Goal: Communication & Community: Answer question/provide support

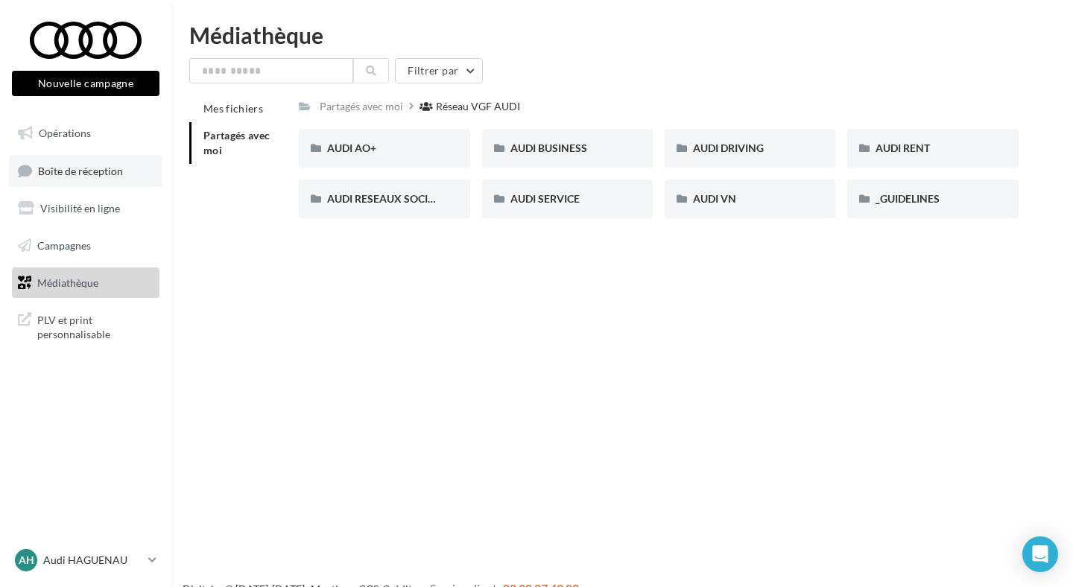
click at [102, 185] on link "Boîte de réception" at bounding box center [85, 171] width 153 height 32
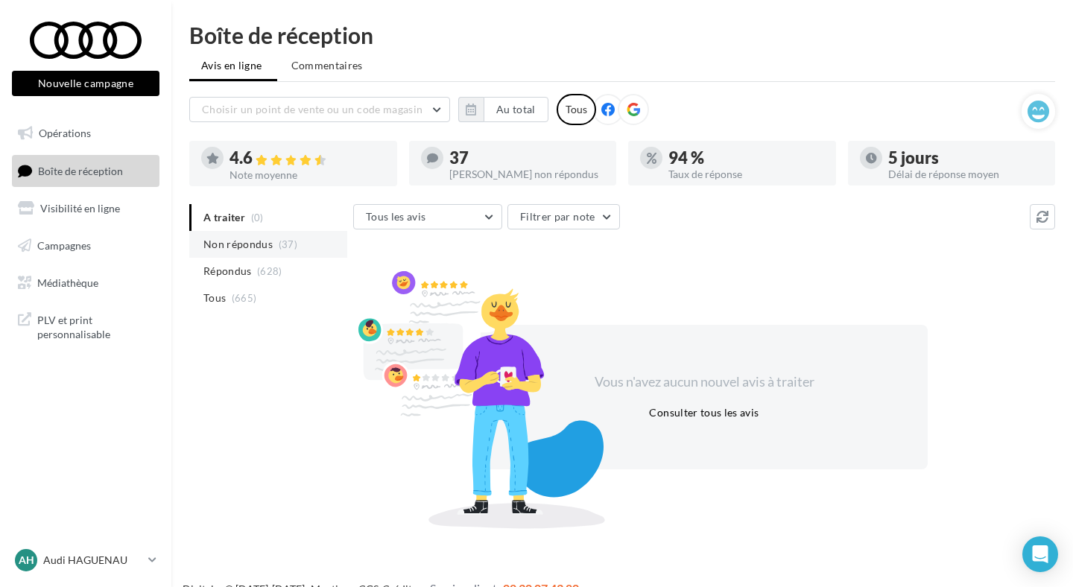
click at [232, 248] on span "Non répondus" at bounding box center [237, 244] width 69 height 15
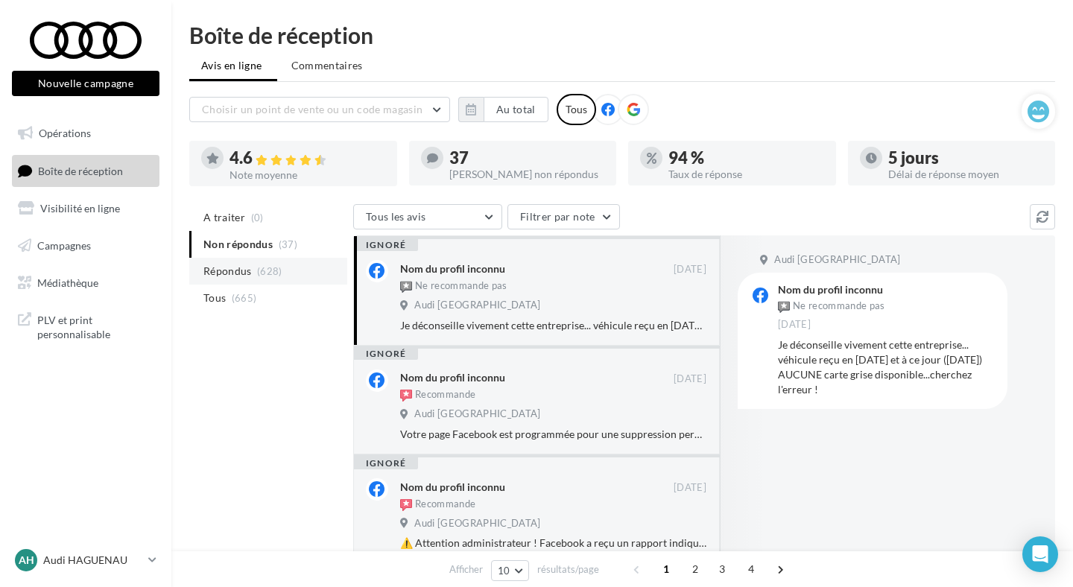
click at [244, 267] on span "Répondus" at bounding box center [227, 271] width 48 height 15
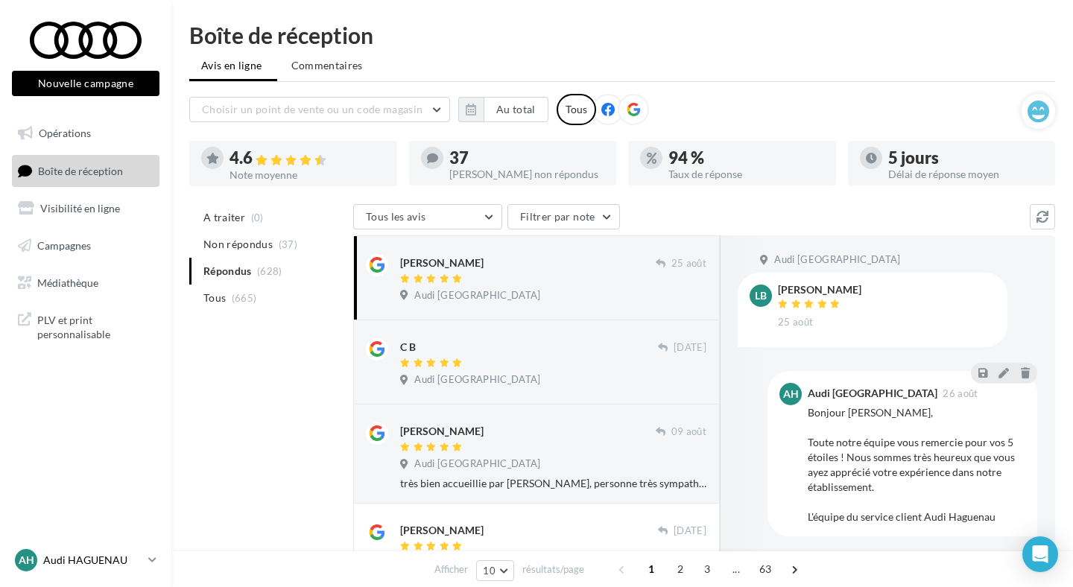
click at [104, 574] on link "AH Audi HAGUENAU audi-hagu-mar" at bounding box center [85, 560] width 147 height 28
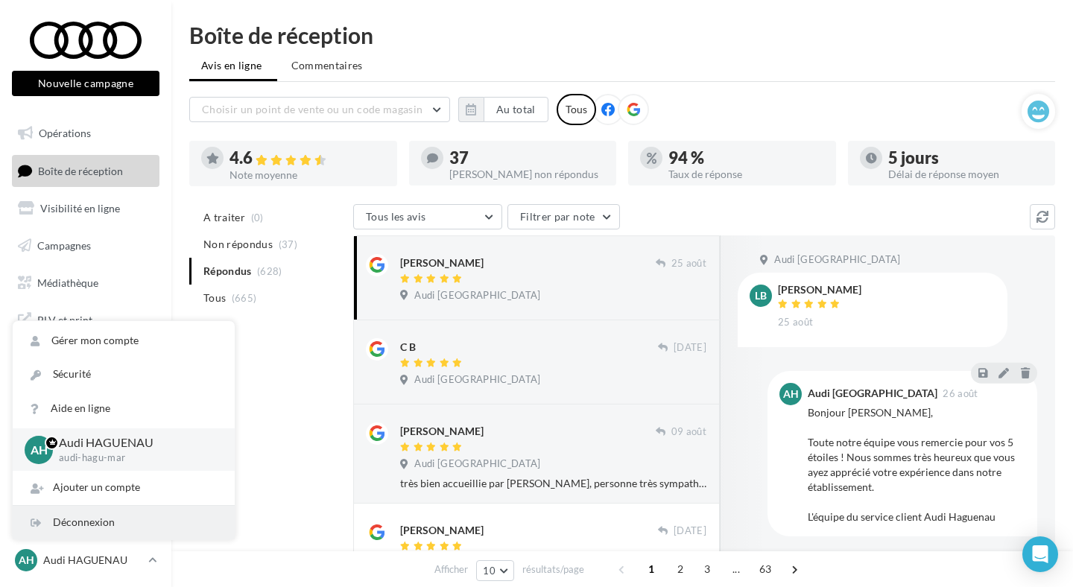
click at [107, 521] on div "Déconnexion" at bounding box center [124, 523] width 222 height 34
